Goal: Information Seeking & Learning: Find specific page/section

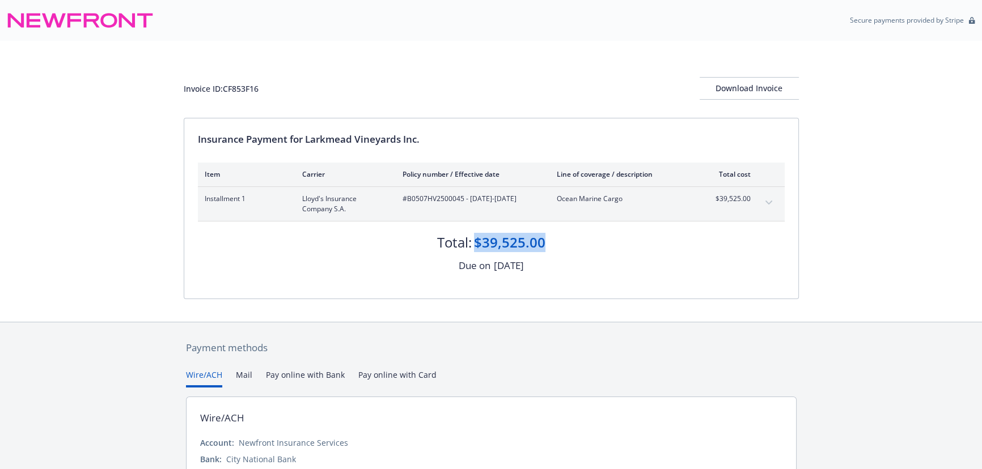
drag, startPoint x: 556, startPoint y: 245, endPoint x: 475, endPoint y: 243, distance: 80.5
click at [475, 243] on div "Total: $39,525.00" at bounding box center [491, 237] width 587 height 31
copy div "$39,525.00"
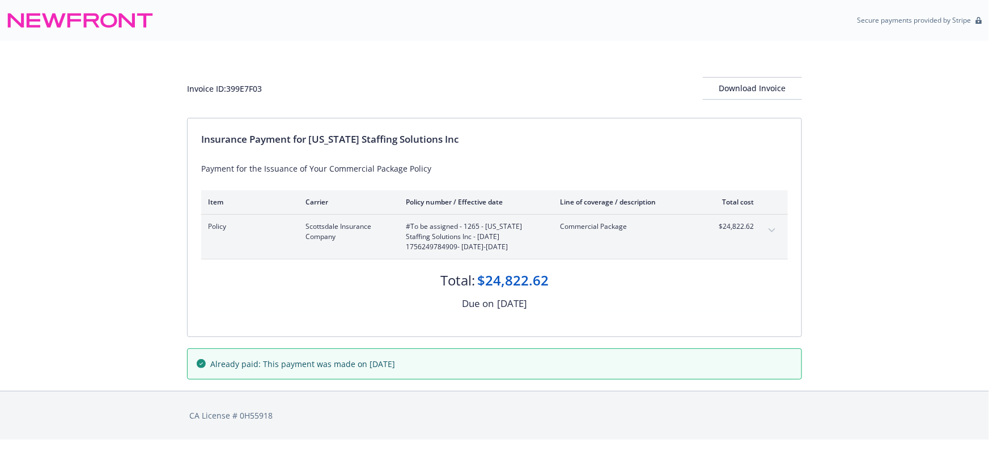
click at [565, 278] on div "Total: $24,822.62" at bounding box center [494, 275] width 587 height 31
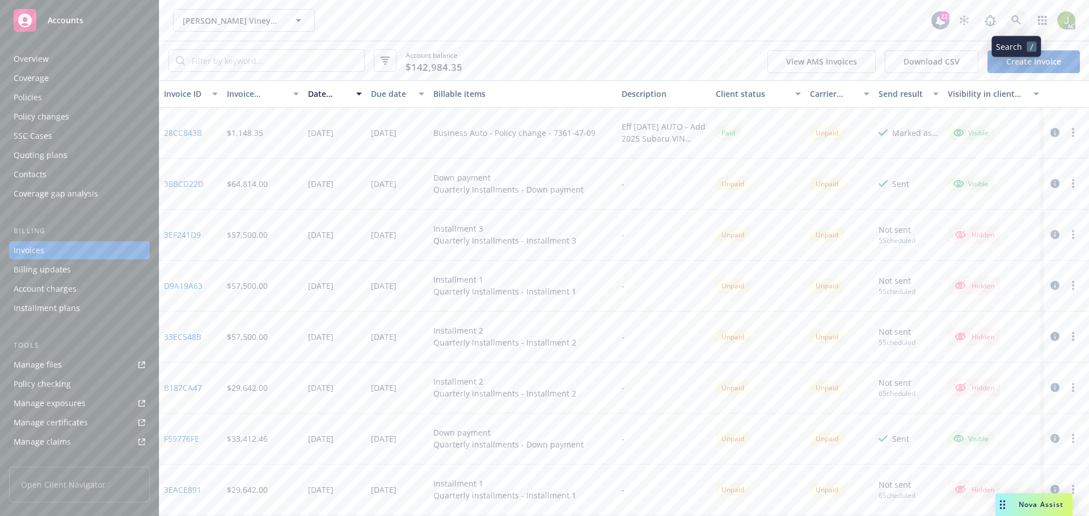
click at [1024, 19] on link at bounding box center [1016, 20] width 23 height 23
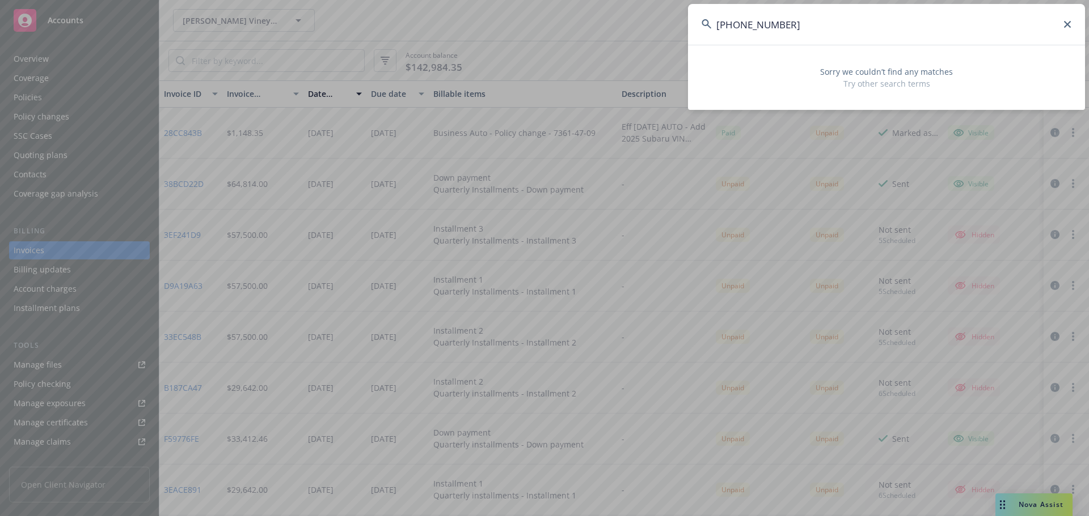
drag, startPoint x: 808, startPoint y: 35, endPoint x: 617, endPoint y: 34, distance: 191.1
click at [617, 34] on div "602-208565-2 Sorry we couldn’t find any matches Try other search terms" at bounding box center [544, 258] width 1089 height 516
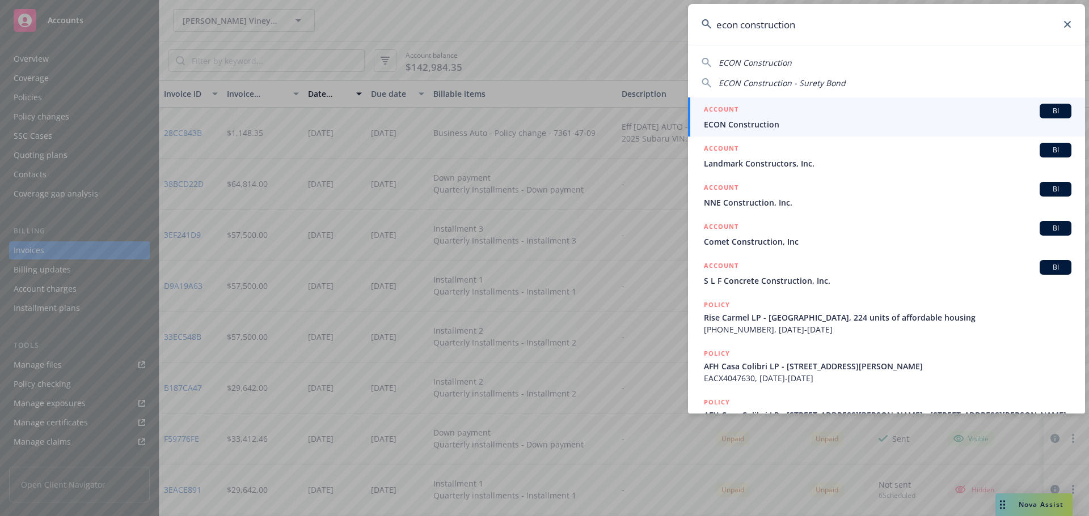
type input "econ construction"
click at [803, 118] on div "ACCOUNT BI" at bounding box center [887, 111] width 367 height 15
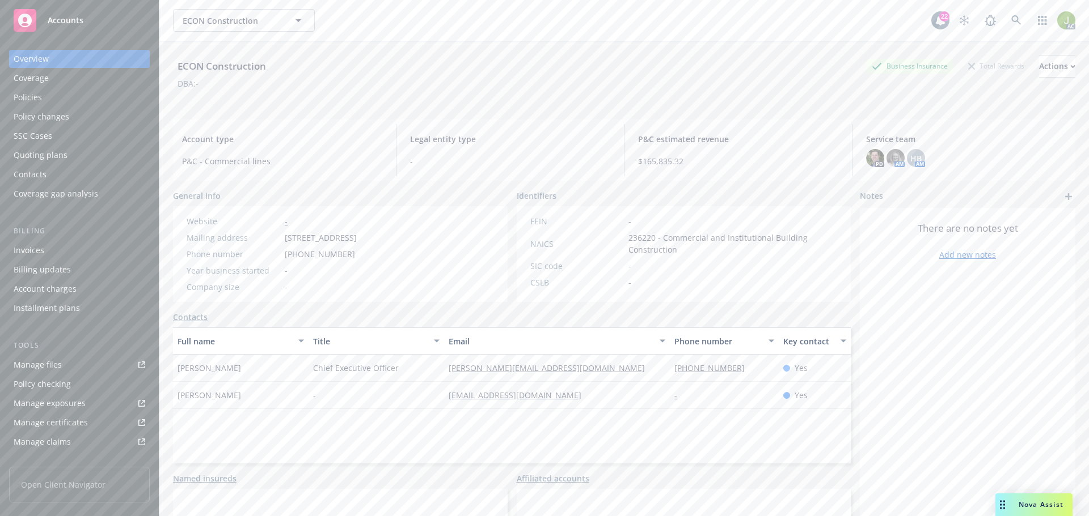
click at [53, 367] on div "Manage files" at bounding box center [38, 365] width 48 height 18
click at [1011, 21] on icon at bounding box center [1016, 20] width 10 height 10
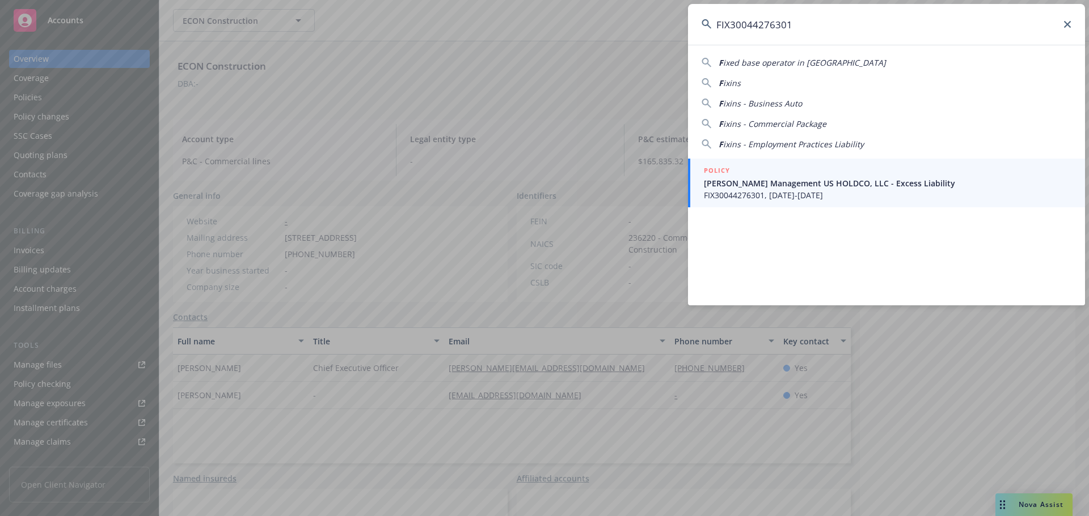
type input "FIX30044276301"
click at [756, 176] on div "POLICY" at bounding box center [887, 171] width 367 height 12
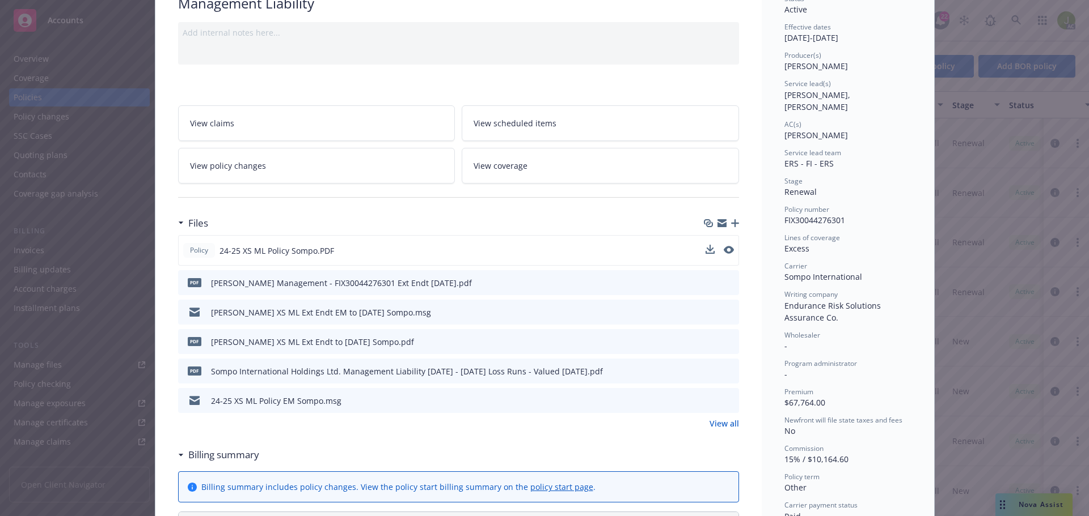
scroll to position [113, 0]
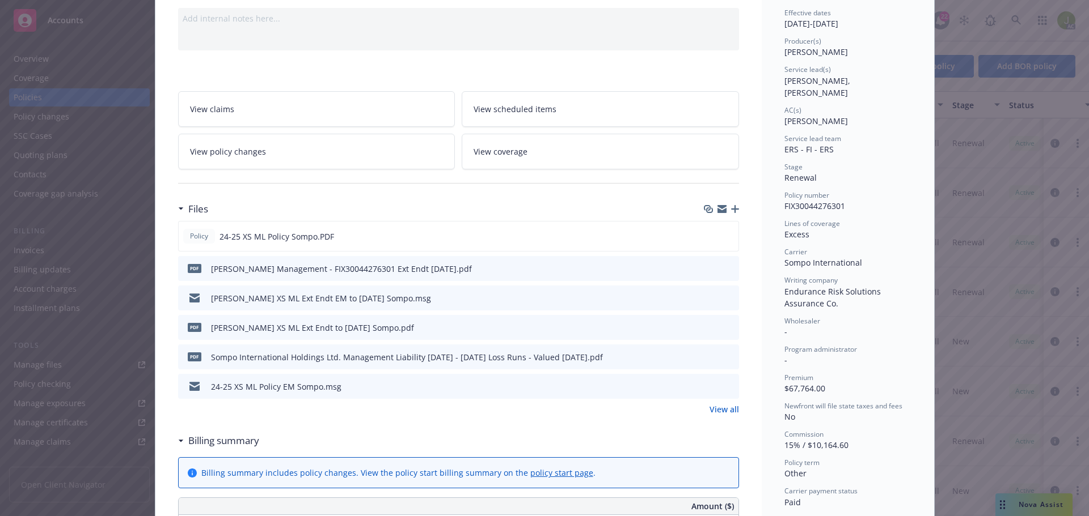
click at [728, 267] on icon "preview file" at bounding box center [728, 268] width 10 height 8
click at [713, 412] on link "View all" at bounding box center [723, 410] width 29 height 12
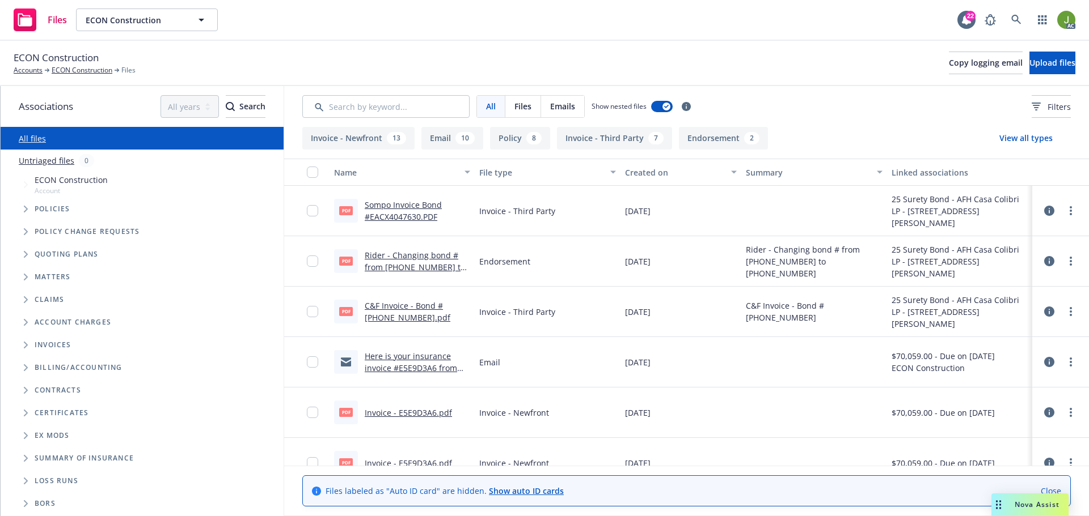
click at [425, 214] on link "Sompo Invoice Bond #EACX4047630.PDF" at bounding box center [403, 211] width 77 height 23
click at [403, 265] on link "Rider - Changing bond # from 602-208565-2 to 602-208566-1.pdf" at bounding box center [415, 267] width 100 height 35
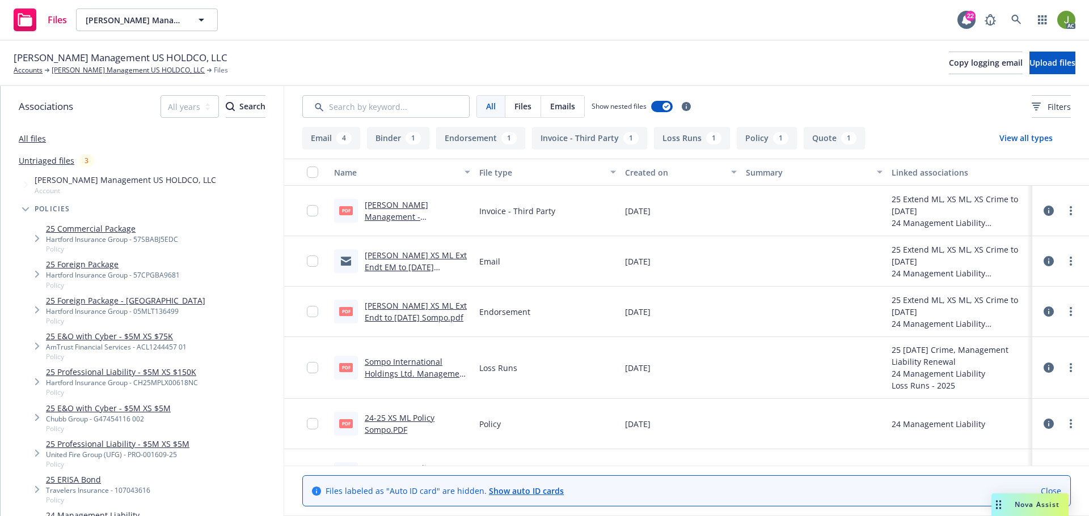
click at [402, 211] on link "Standish Management - FIX30044276301 Ext Endt 3.1.26.pdf" at bounding box center [412, 223] width 94 height 46
click at [1023, 26] on link at bounding box center [1016, 20] width 23 height 23
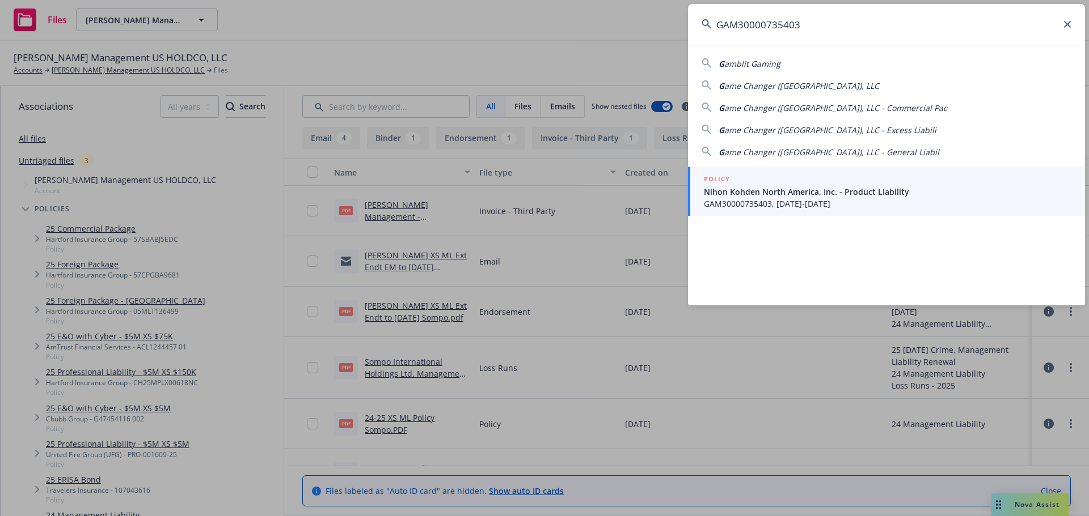
type input "GAM30000735403"
click at [752, 202] on span "GAM30000735403, 11/01/2024-11/01/2025" at bounding box center [887, 204] width 367 height 12
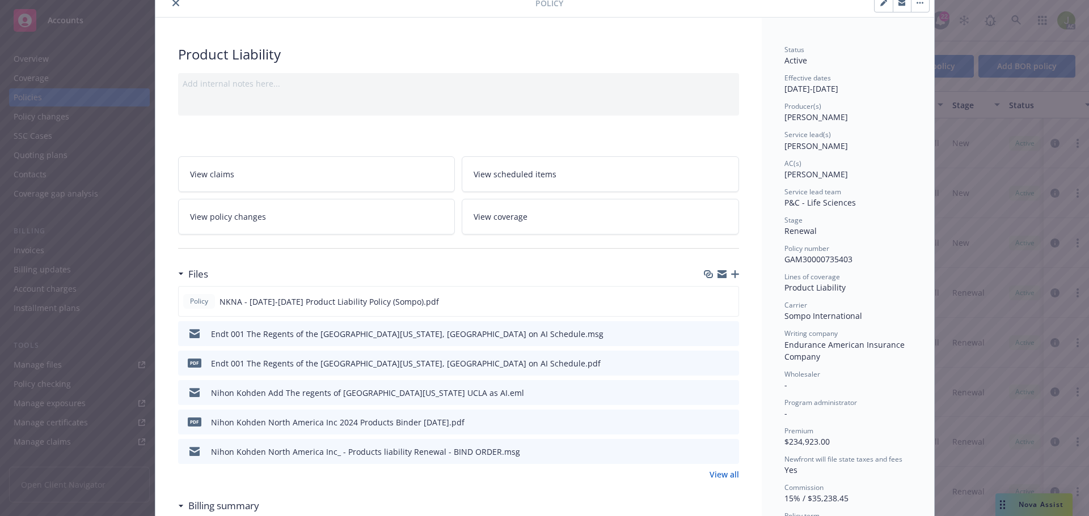
scroll to position [113, 0]
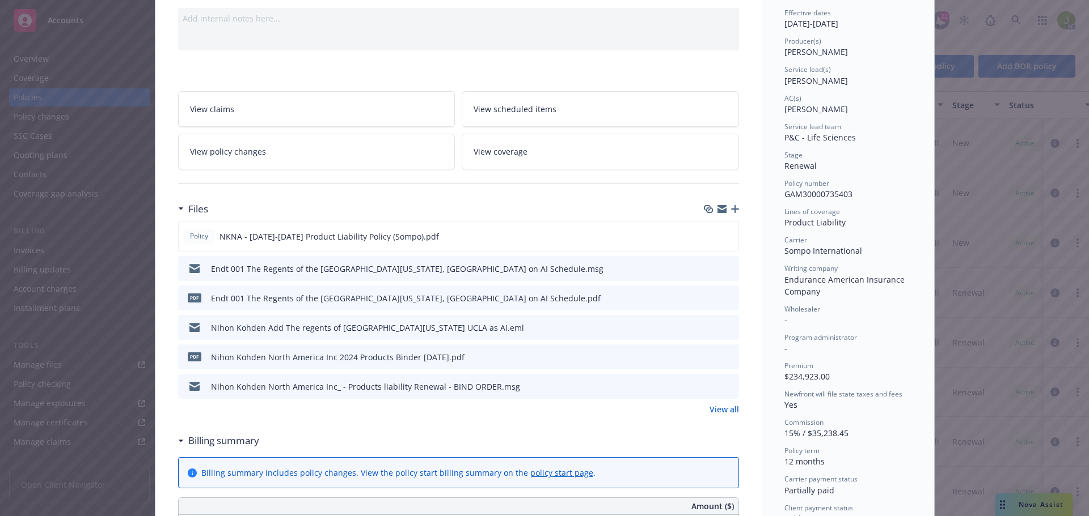
click at [719, 408] on link "View all" at bounding box center [723, 410] width 29 height 12
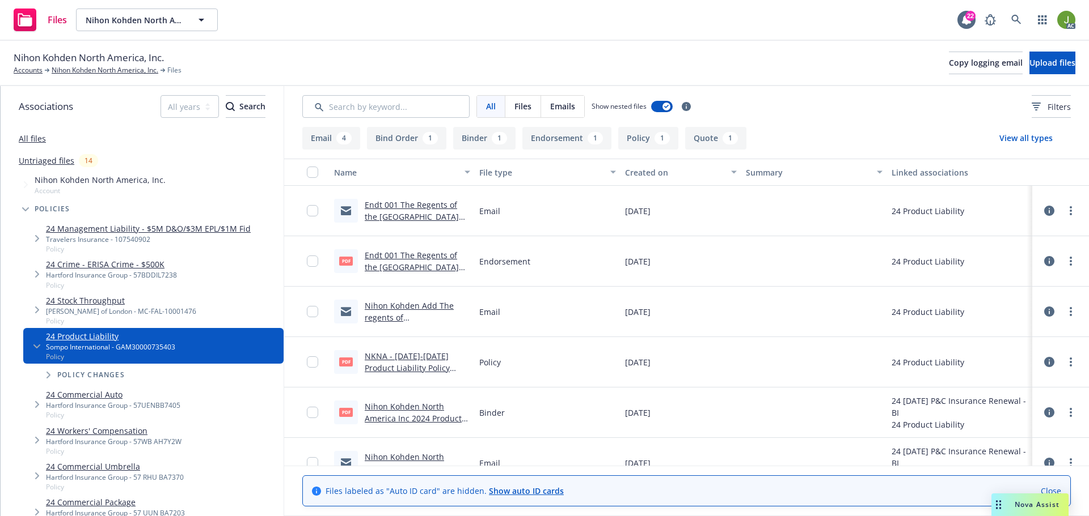
click at [399, 261] on div "Endt 001 The Regents of the [GEOGRAPHIC_DATA][US_STATE], [GEOGRAPHIC_DATA] on A…" at bounding box center [417, 261] width 105 height 24
click at [399, 257] on link "Endt 001 The Regents of the University of California, Los Angeles on AI Schedul…" at bounding box center [415, 279] width 101 height 58
click at [1014, 22] on icon at bounding box center [1016, 20] width 10 height 10
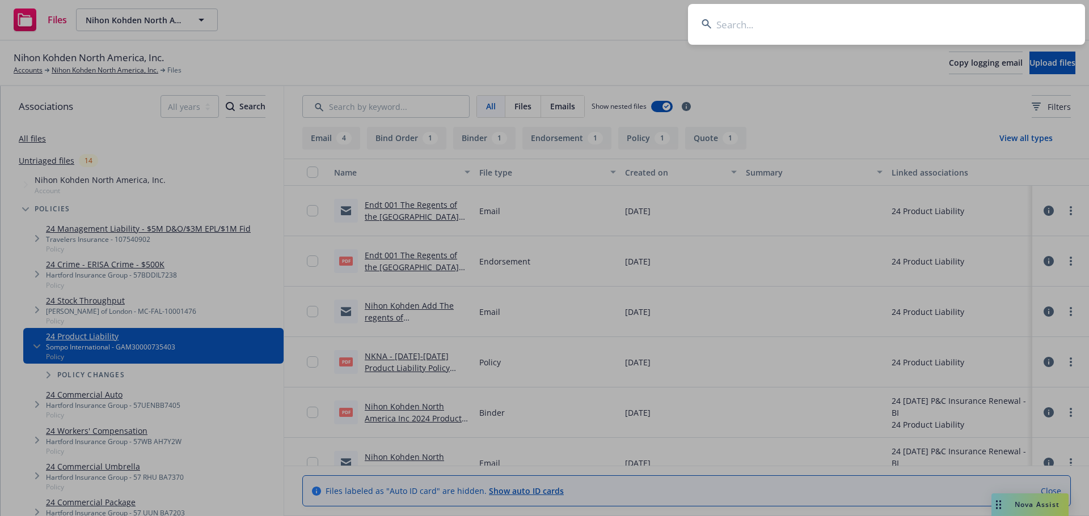
click at [943, 31] on input at bounding box center [886, 24] width 397 height 41
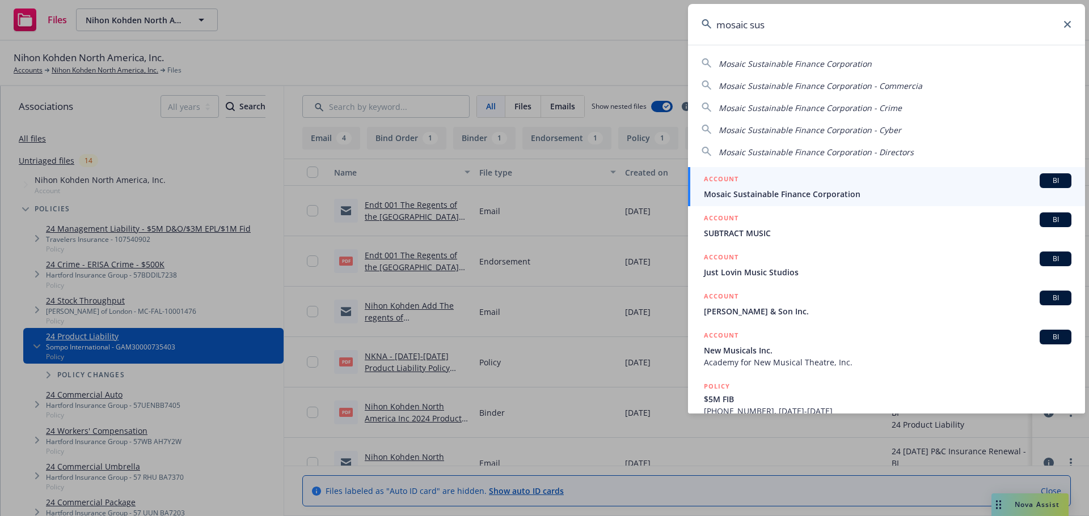
type input "mosaic sus"
click at [880, 196] on span "Mosaic Sustainable Finance Corporation" at bounding box center [887, 194] width 367 height 12
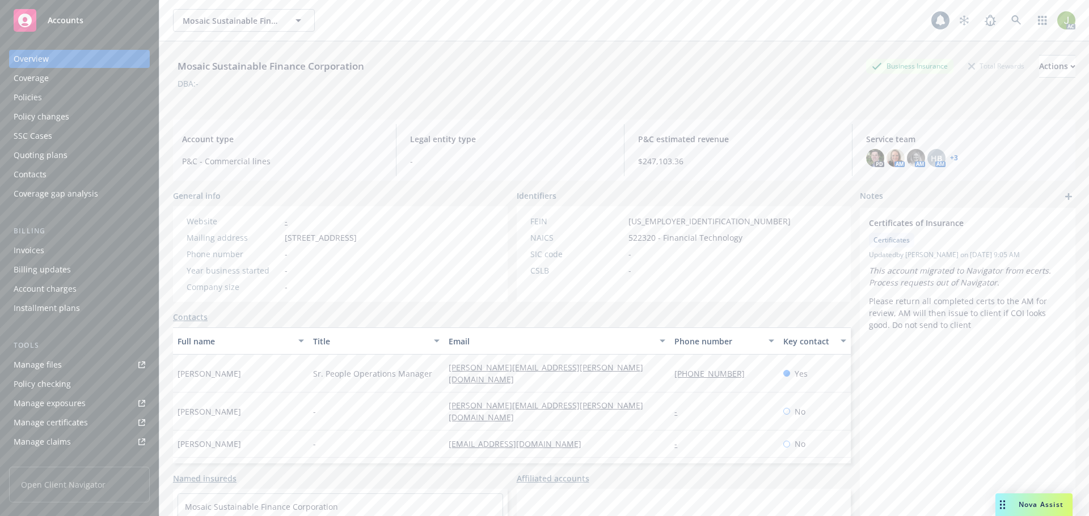
click at [49, 256] on div "Invoices" at bounding box center [80, 251] width 132 height 18
